Goal: Task Accomplishment & Management: Use online tool/utility

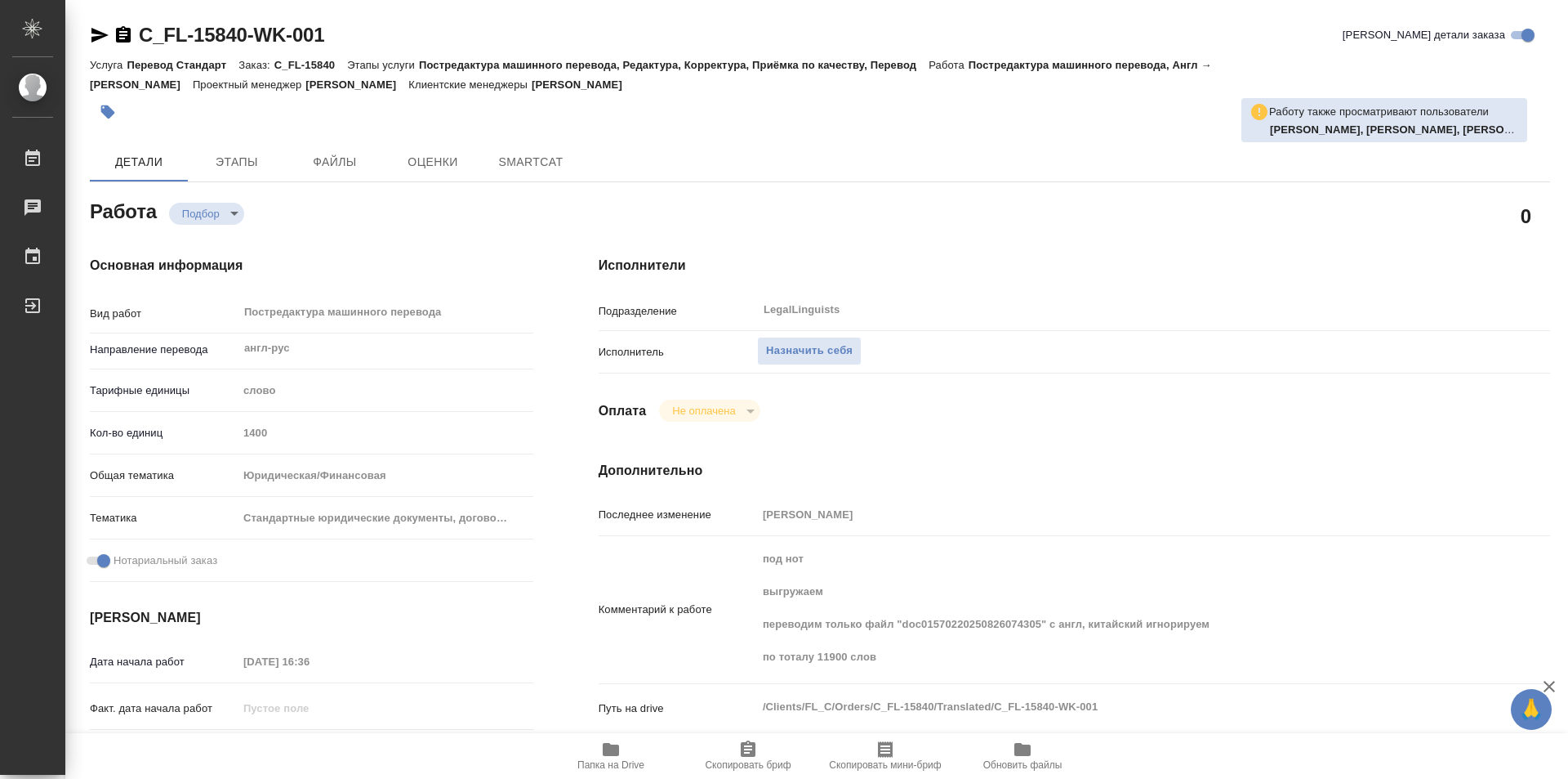
type textarea "x"
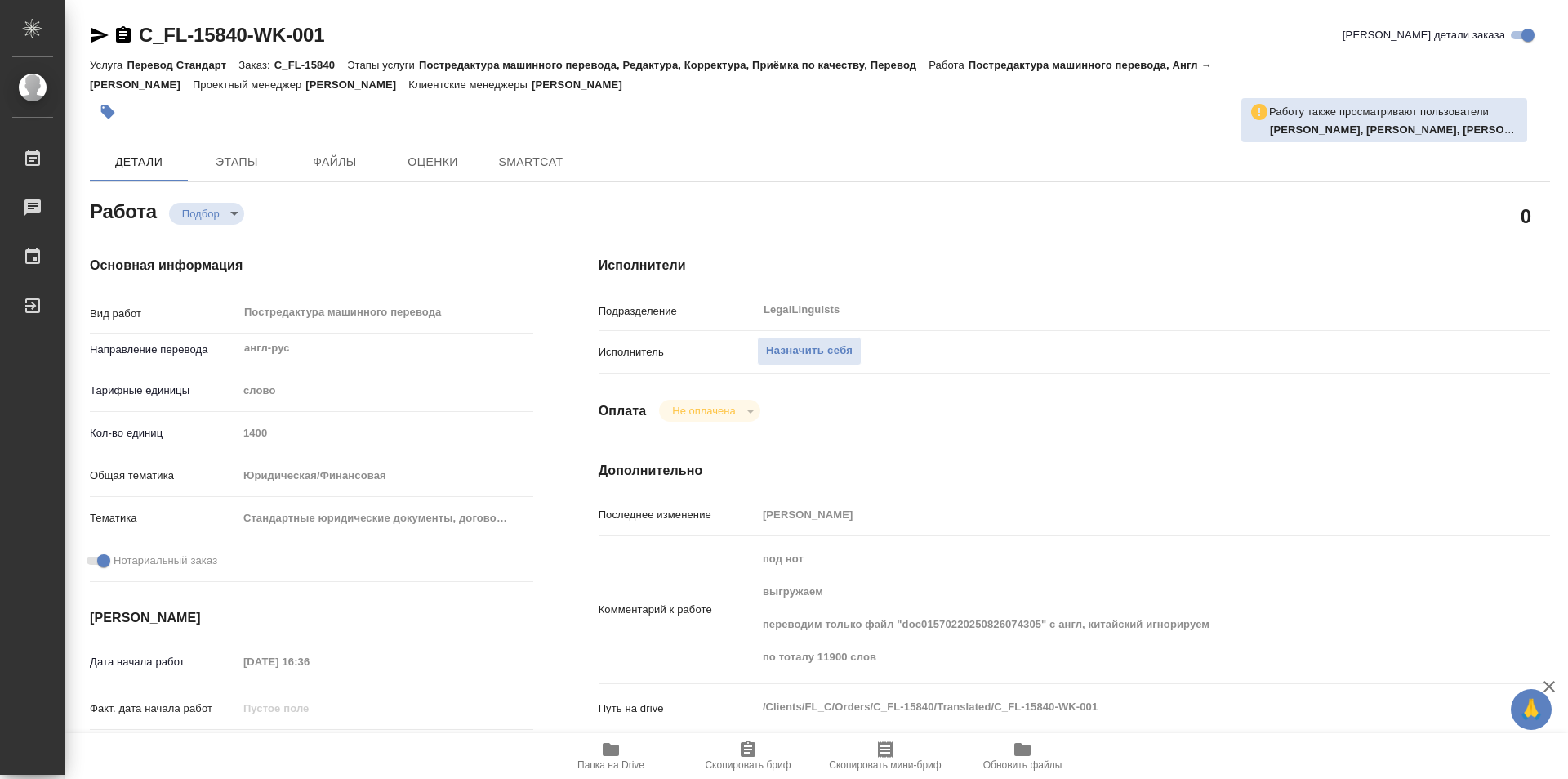
type textarea "x"
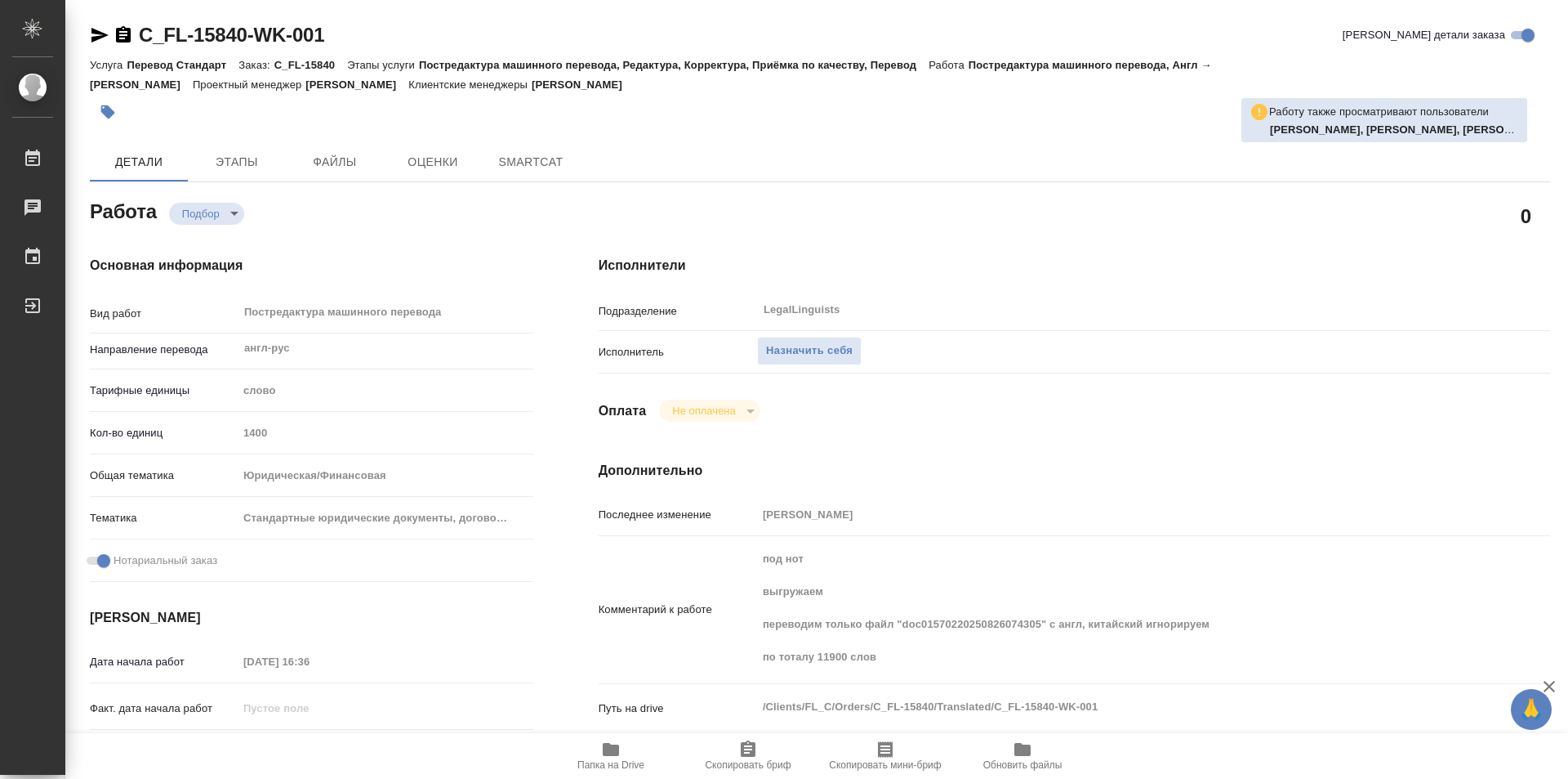
type textarea "x"
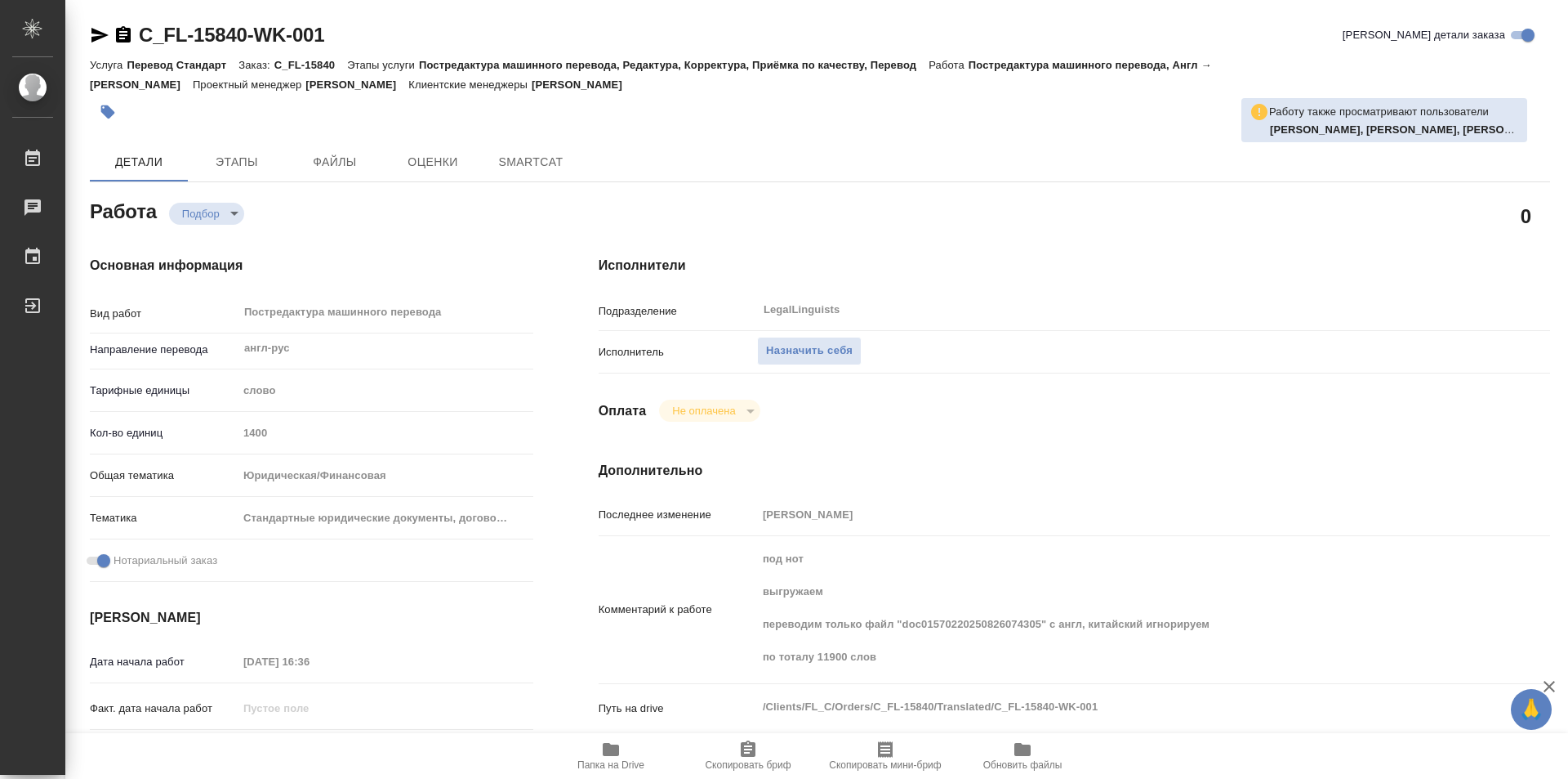
type textarea "x"
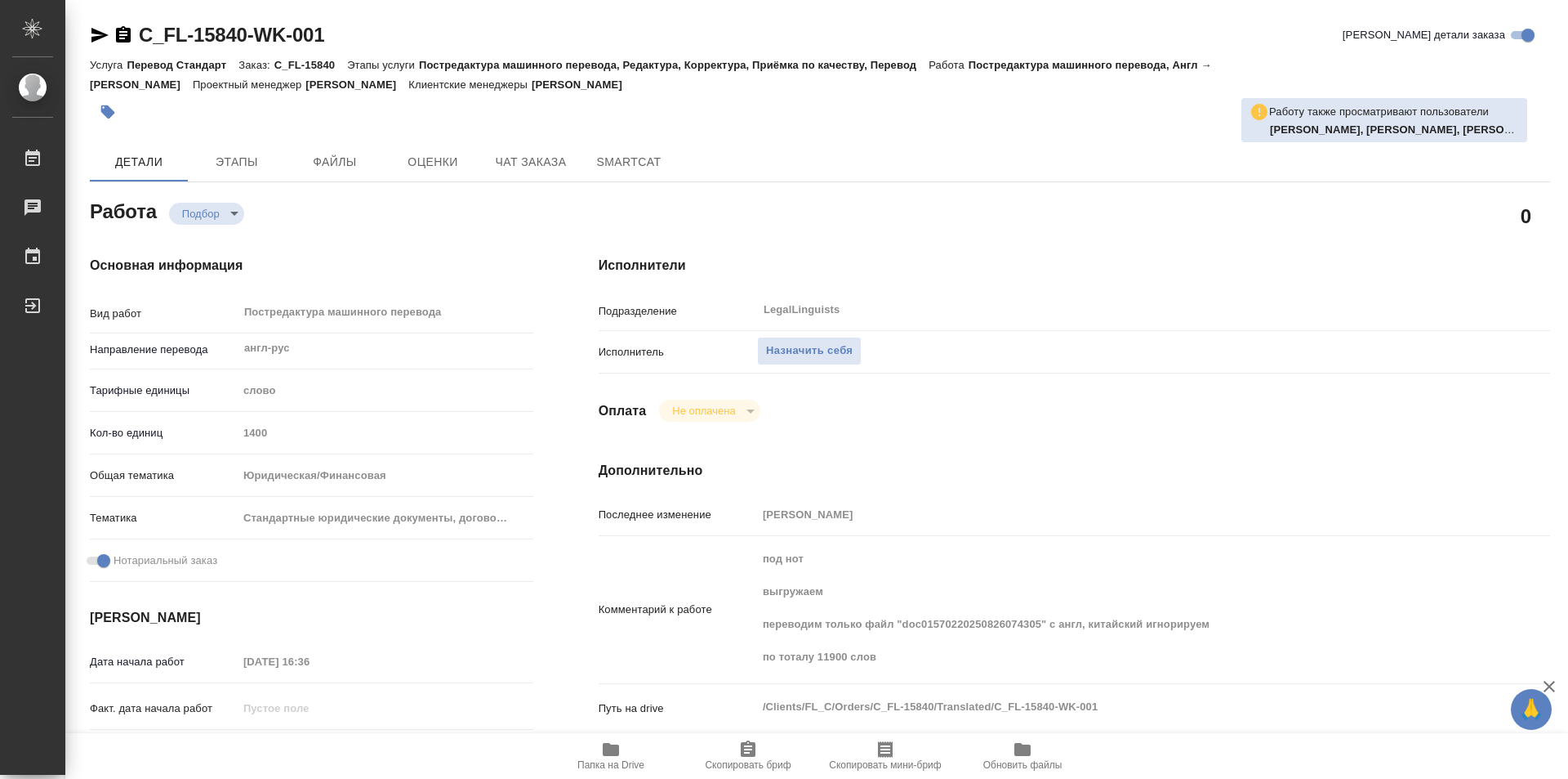
type textarea "x"
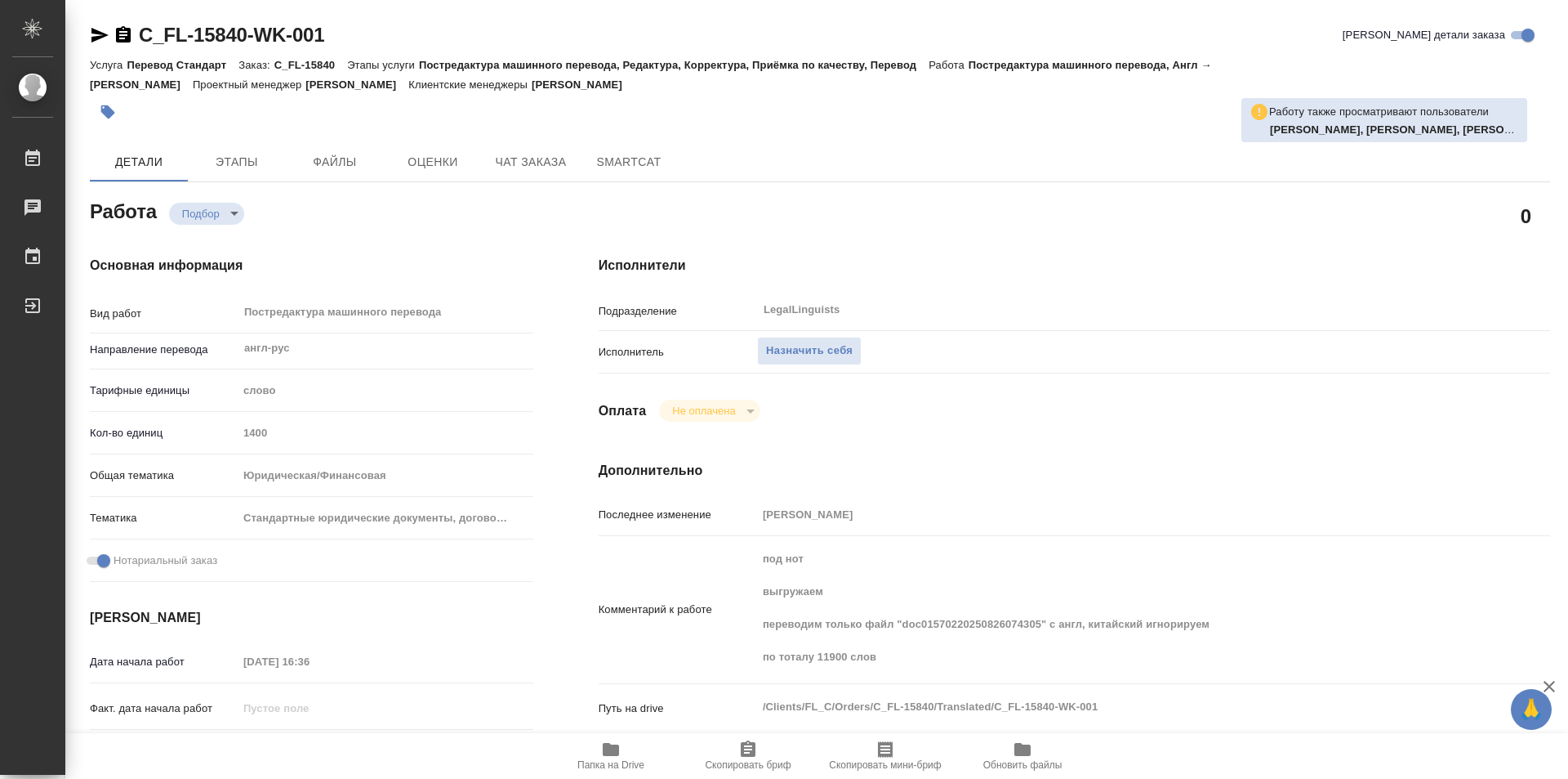
scroll to position [246, 0]
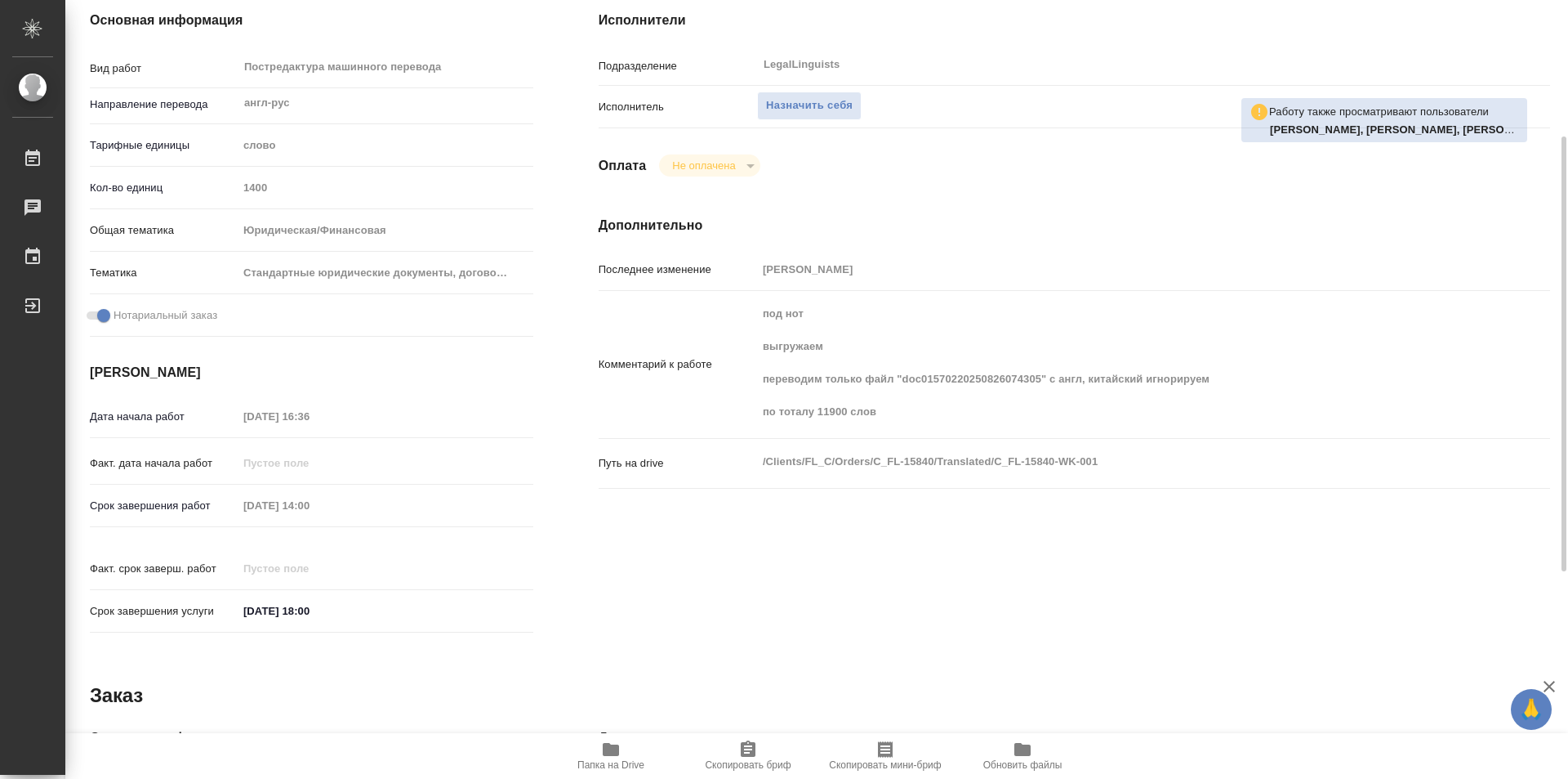
type textarea "x"
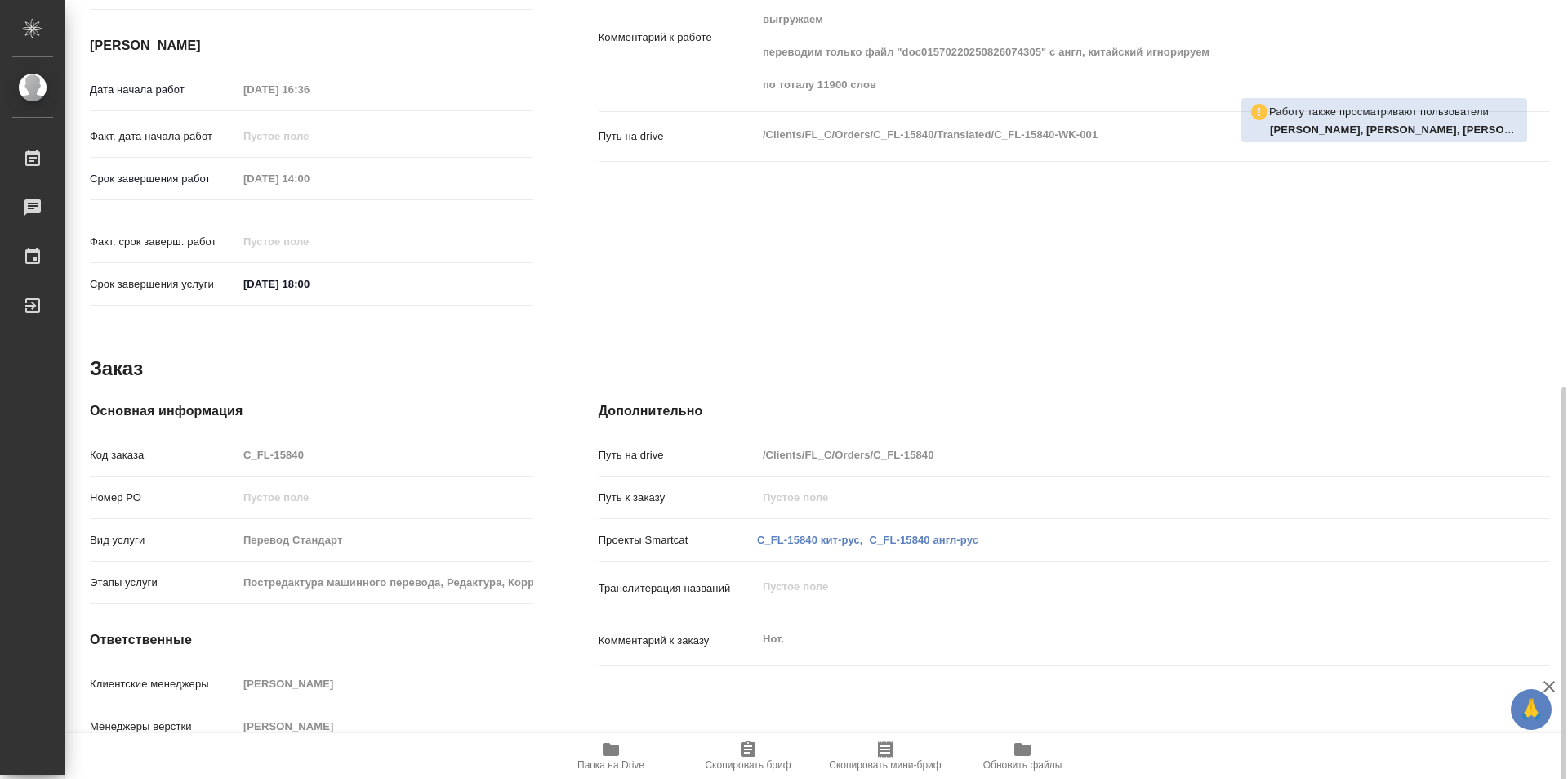
scroll to position [615, 0]
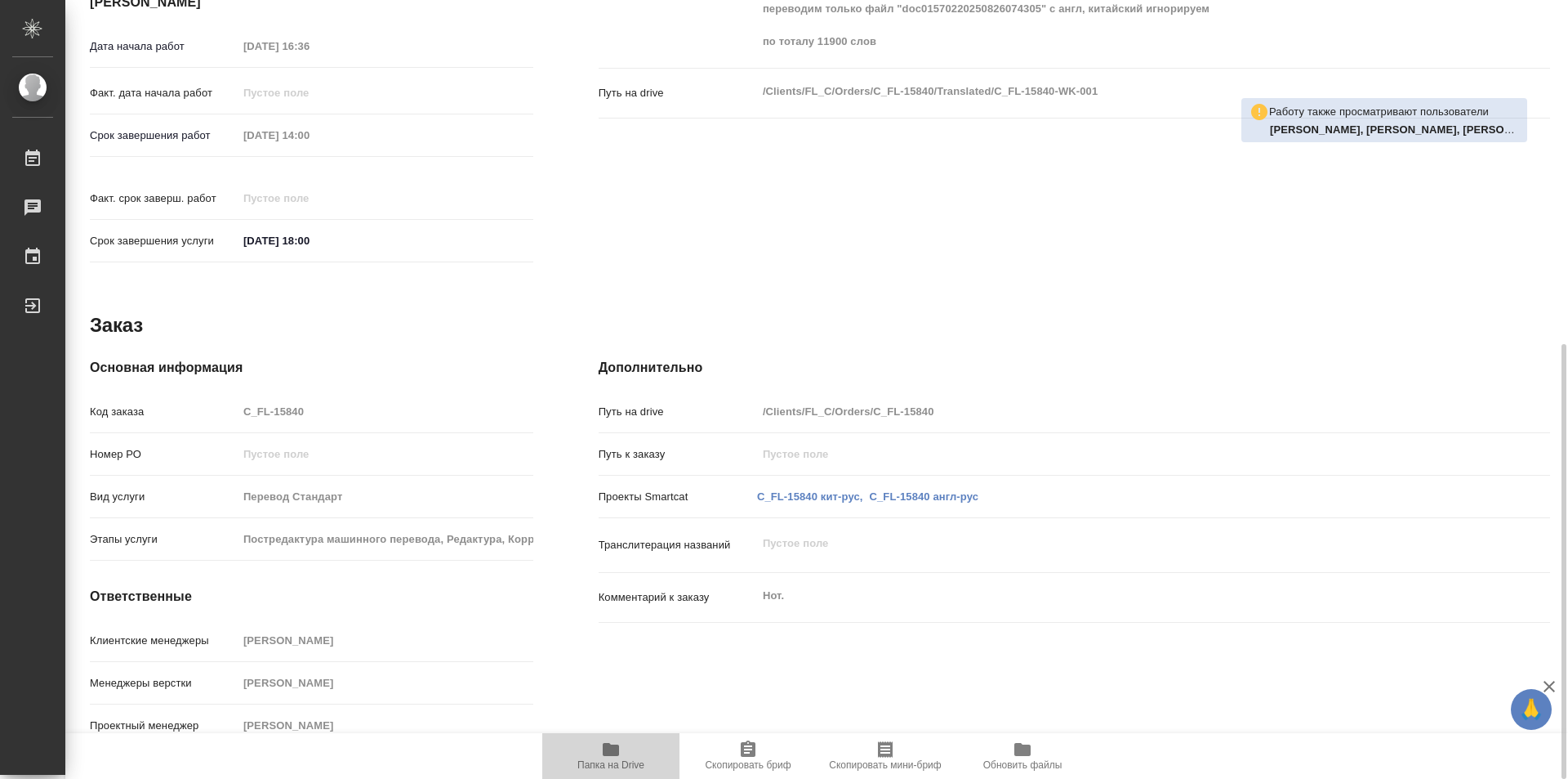
click at [606, 754] on icon "button" at bounding box center [611, 750] width 17 height 13
